Goal: Transaction & Acquisition: Download file/media

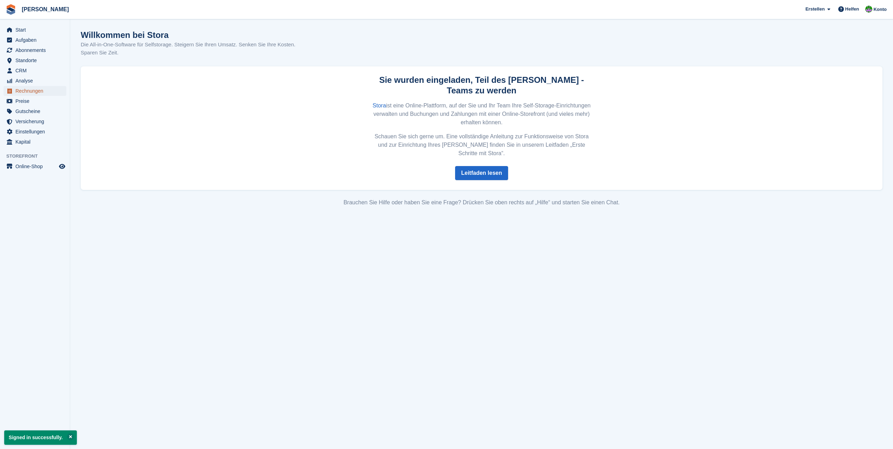
click at [27, 92] on span "Rechnungen" at bounding box center [36, 91] width 42 height 10
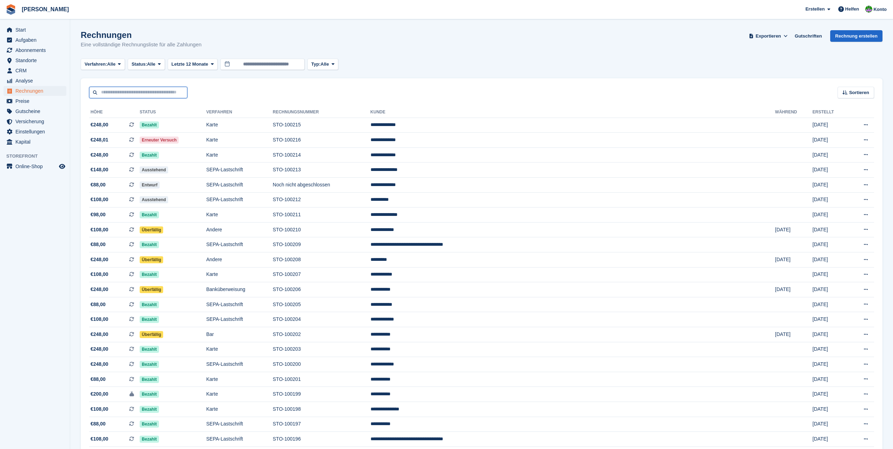
click at [134, 89] on input "text" at bounding box center [138, 93] width 98 height 12
type input "*****"
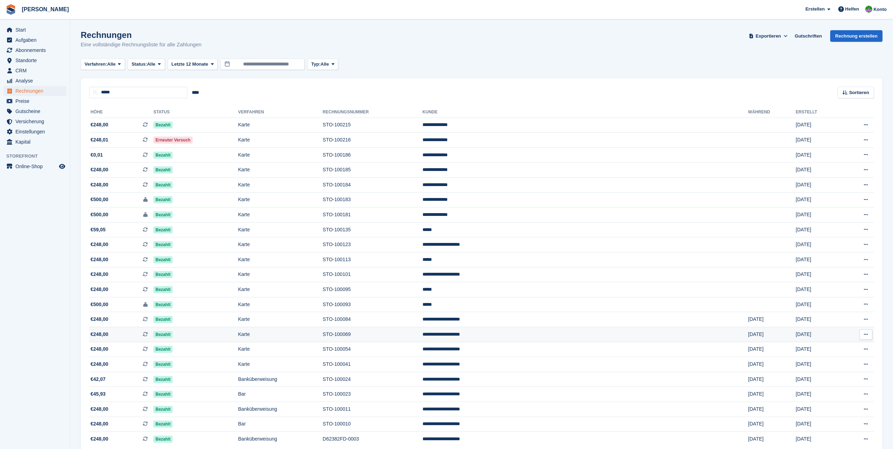
scroll to position [33, 0]
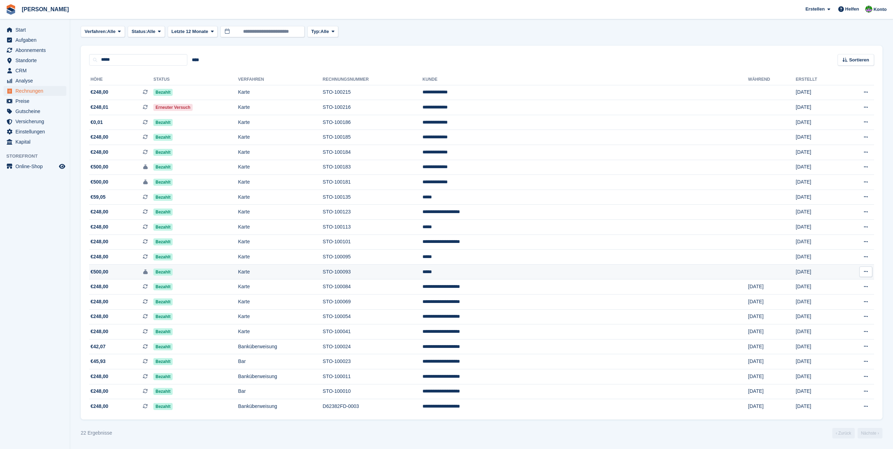
click at [420, 272] on td "STO-100093" at bounding box center [373, 271] width 100 height 15
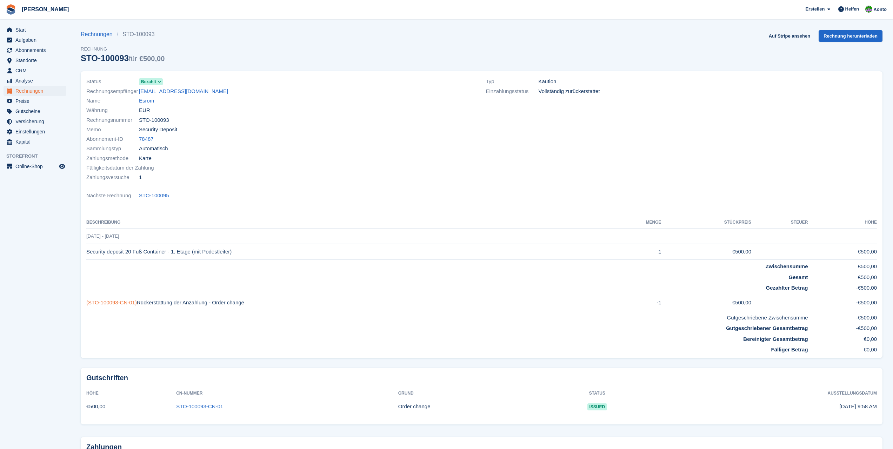
click at [127, 304] on link "(STO-100093-CN-01)" at bounding box center [111, 302] width 51 height 6
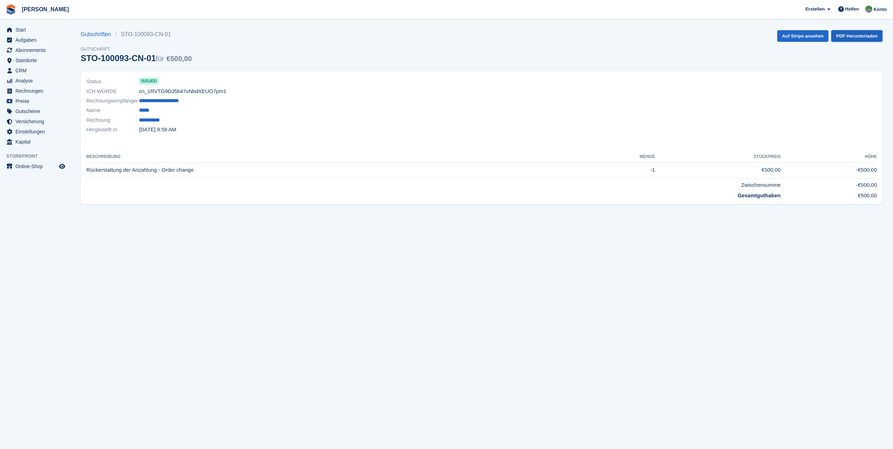
click at [852, 36] on link "PDF Herunterladen" at bounding box center [856, 36] width 51 height 12
click at [850, 36] on link "PDF Herunterladen" at bounding box center [856, 36] width 51 height 12
click at [858, 38] on link "PDF Herunterladen" at bounding box center [856, 36] width 51 height 12
